Goal: Transaction & Acquisition: Purchase product/service

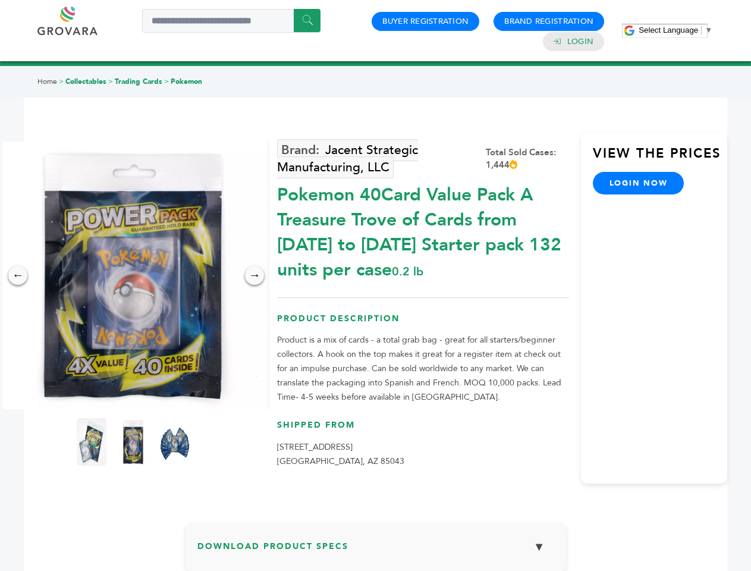
click at [676, 30] on span "Select Language" at bounding box center [669, 30] width 60 height 9
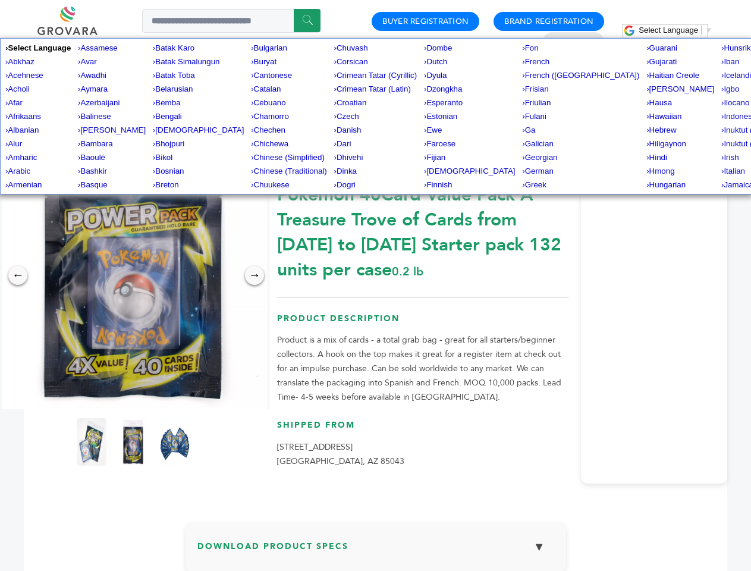
click at [133, 275] on img at bounding box center [133, 276] width 268 height 268
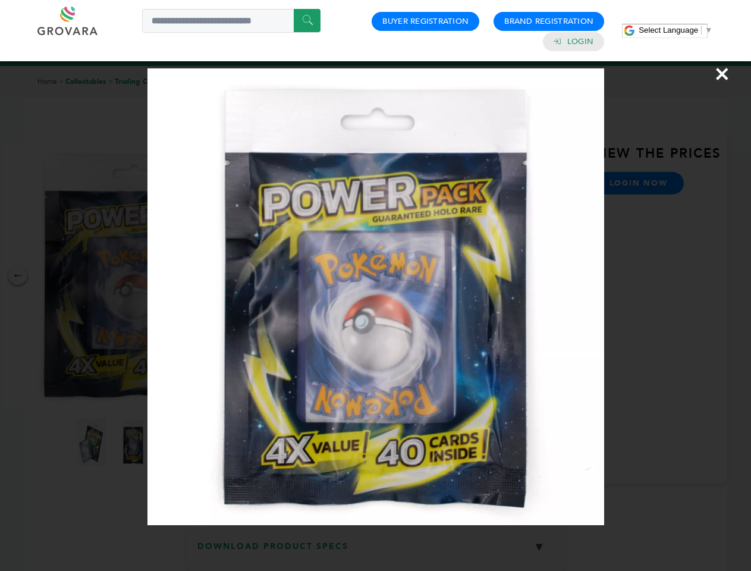
click at [18, 275] on div "×" at bounding box center [375, 285] width 751 height 571
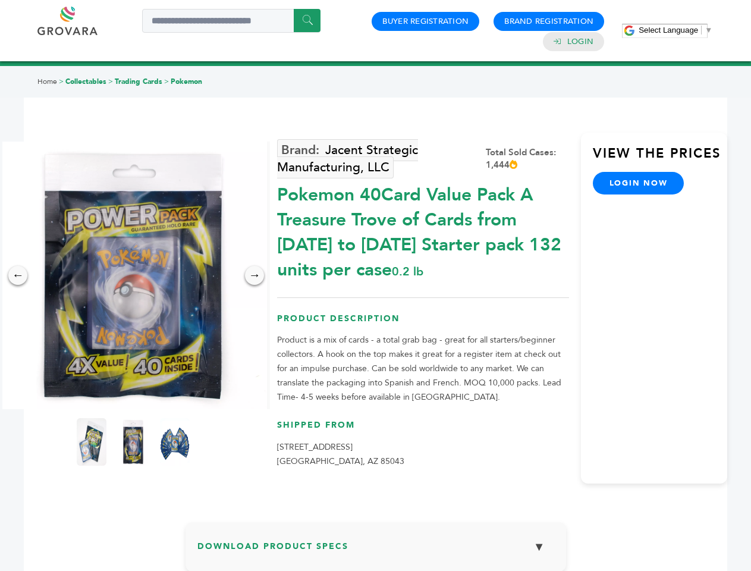
click at [255, 275] on div "→" at bounding box center [254, 275] width 19 height 19
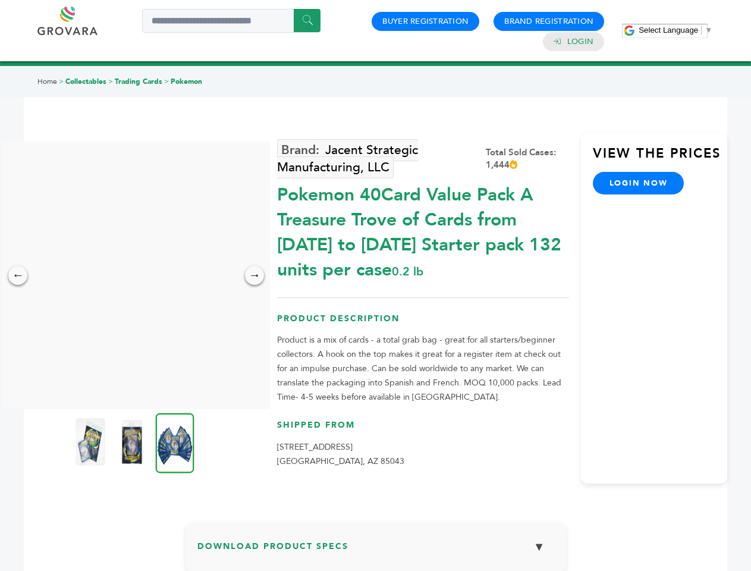
click at [92, 442] on img at bounding box center [91, 442] width 30 height 48
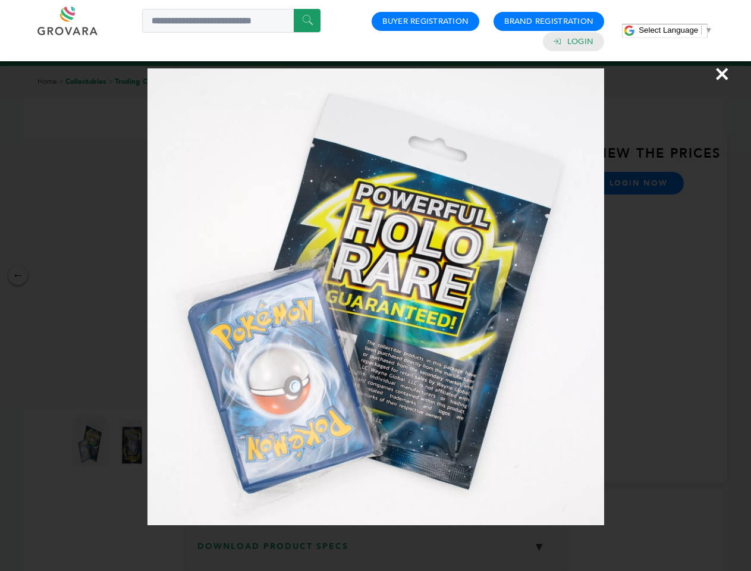
click at [133, 442] on div "×" at bounding box center [375, 285] width 751 height 571
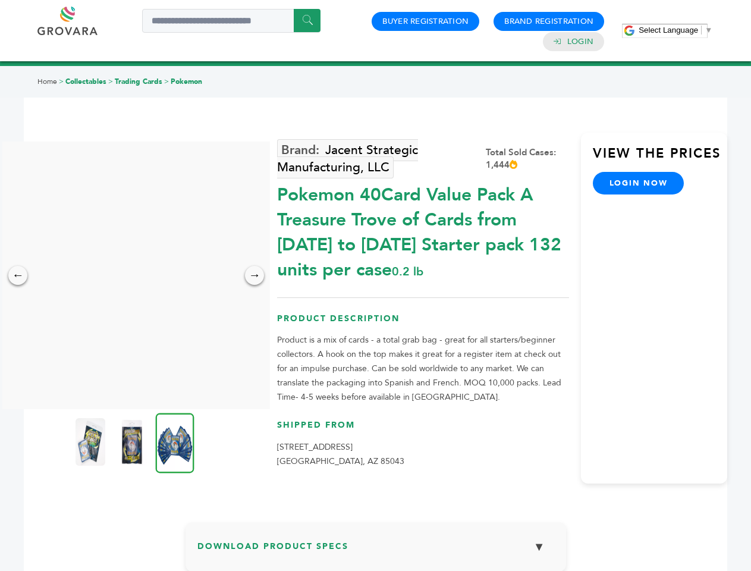
click at [175, 442] on img at bounding box center [175, 443] width 39 height 60
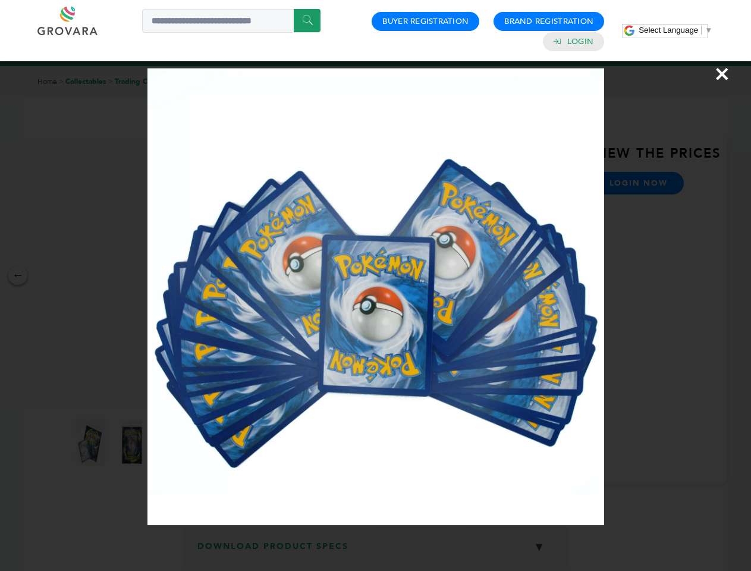
click at [376, 552] on div "×" at bounding box center [375, 285] width 751 height 571
